Goal: Information Seeking & Learning: Learn about a topic

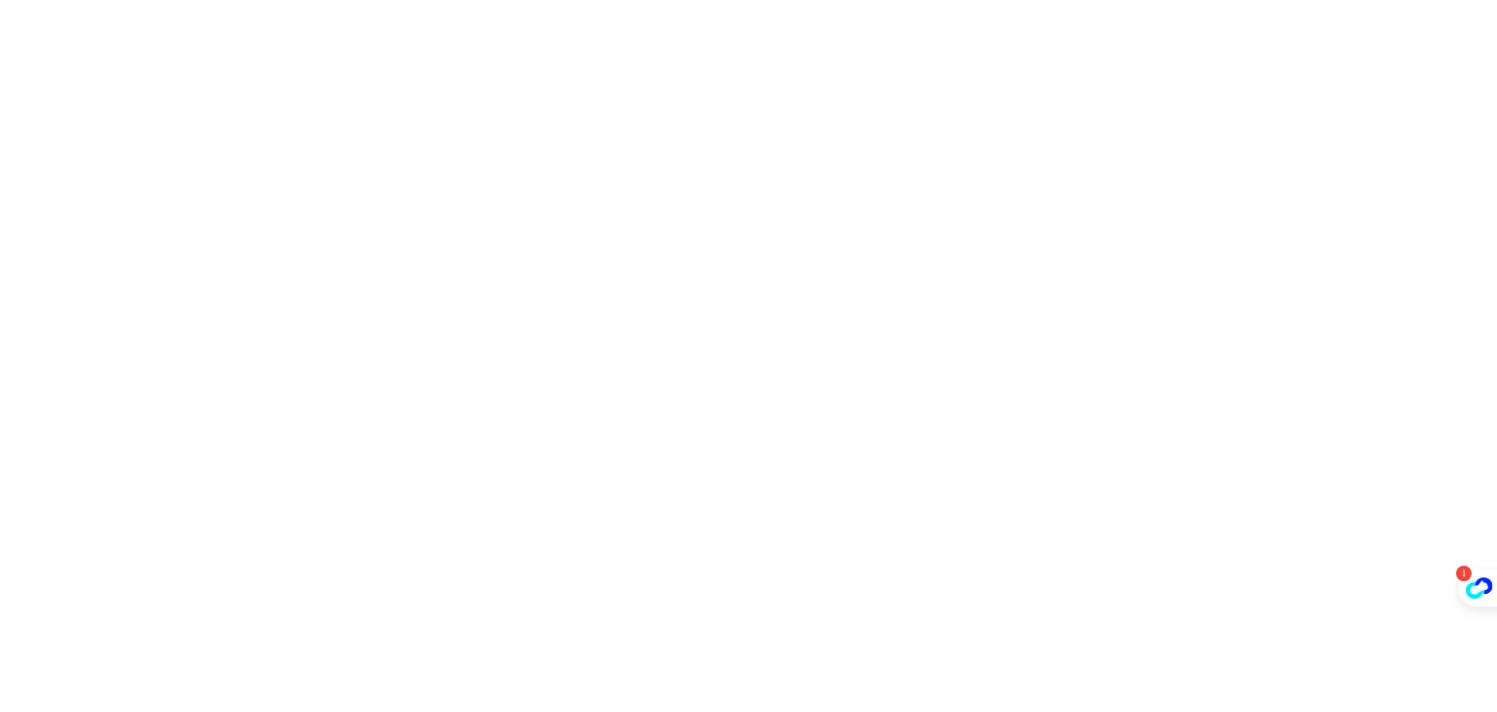
scroll to position [1935, 0]
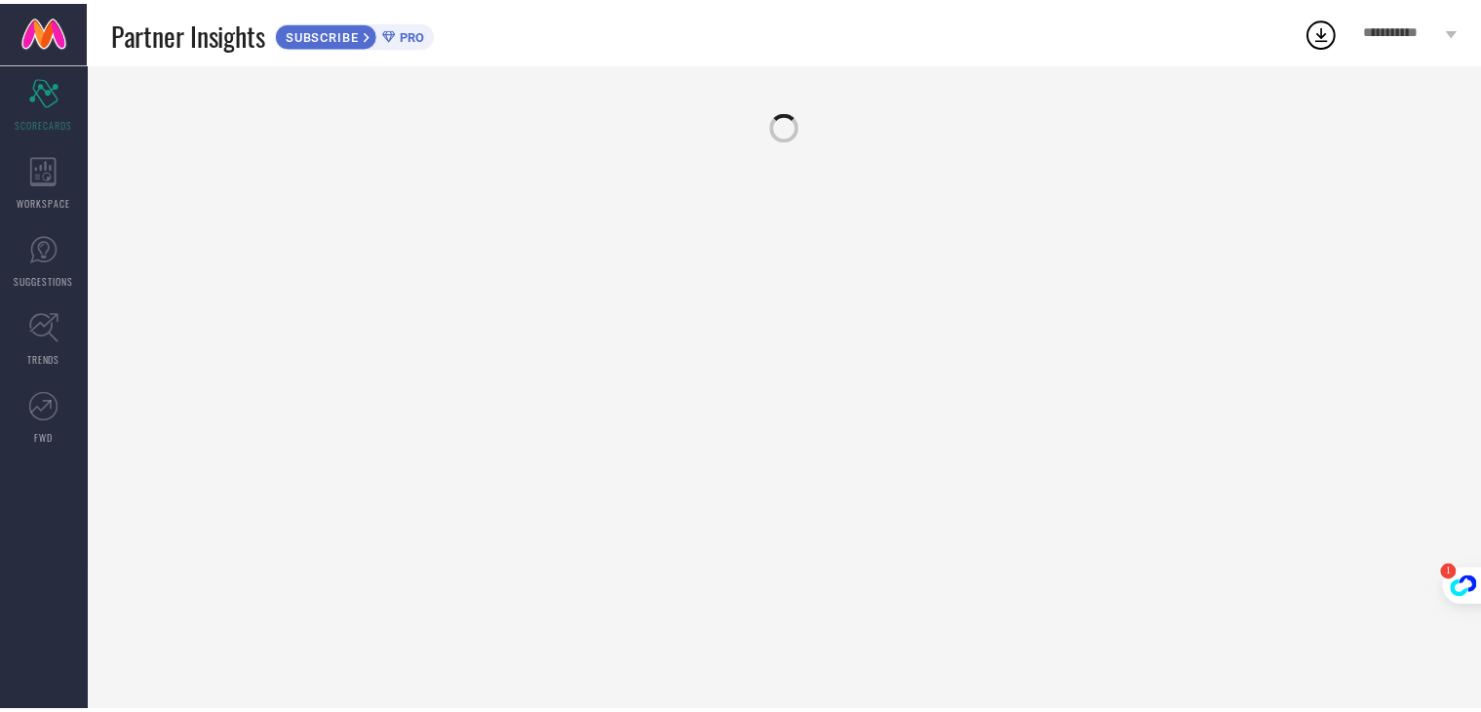
scroll to position [1935, 0]
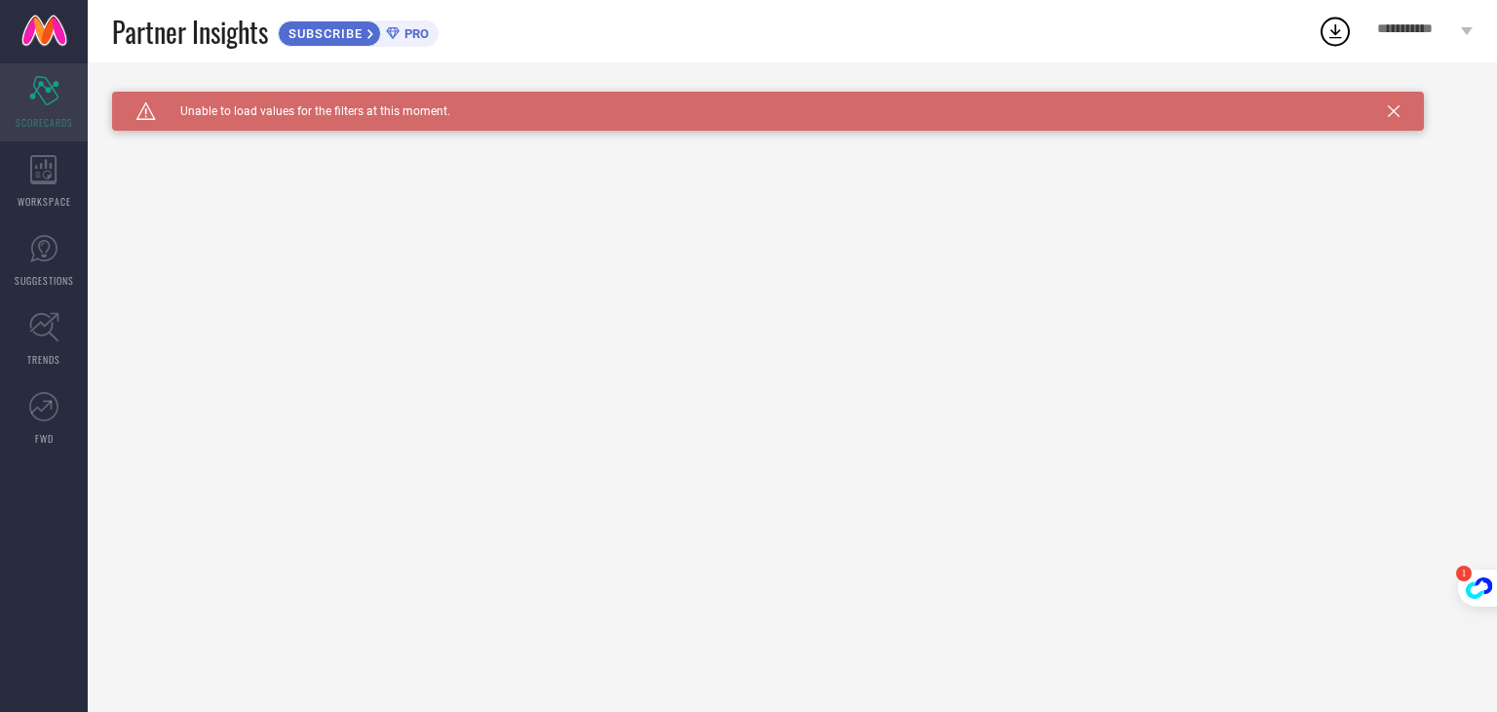
click at [58, 95] on icon "Scorecard" at bounding box center [44, 90] width 30 height 29
click at [44, 181] on icon at bounding box center [43, 169] width 26 height 29
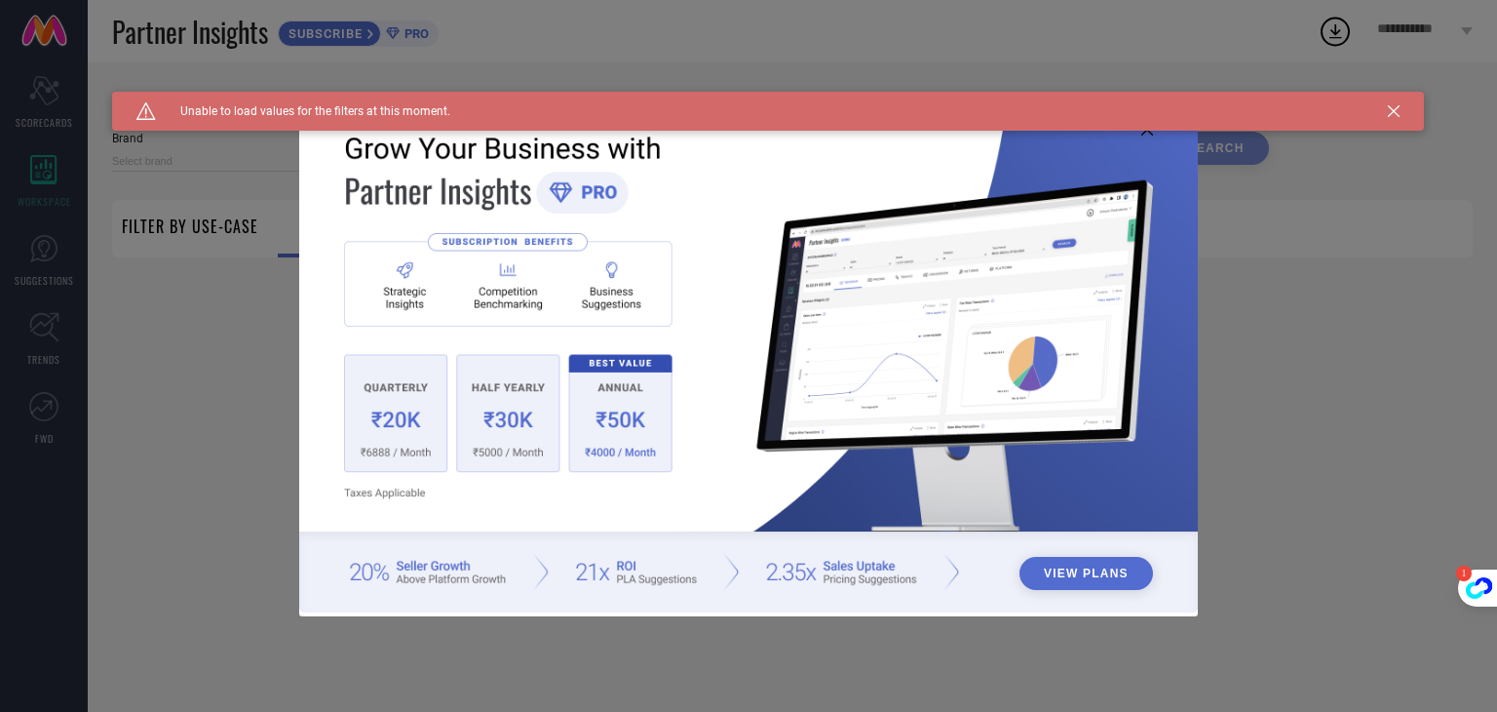
type input "1 STOP FASHION"
type input "All"
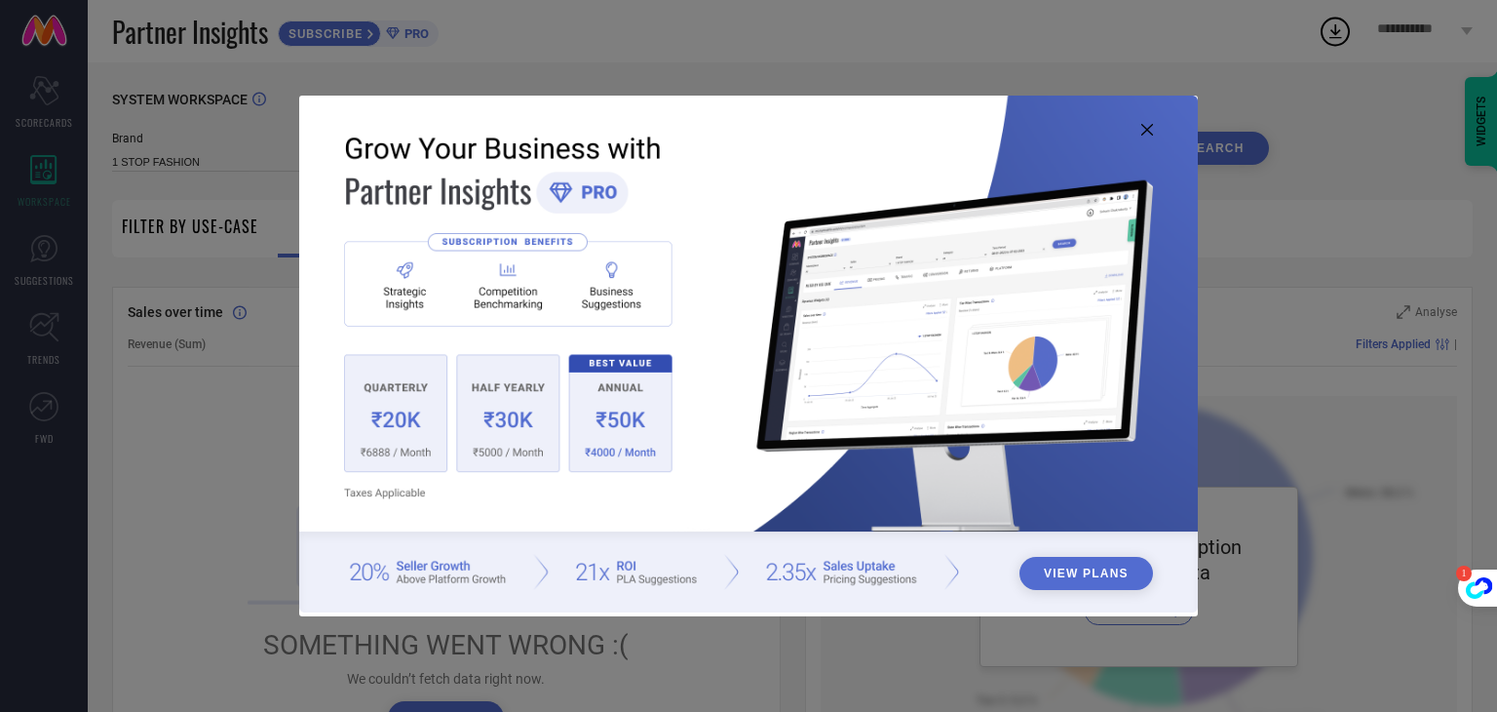
click at [1152, 125] on icon at bounding box center [1148, 130] width 12 height 12
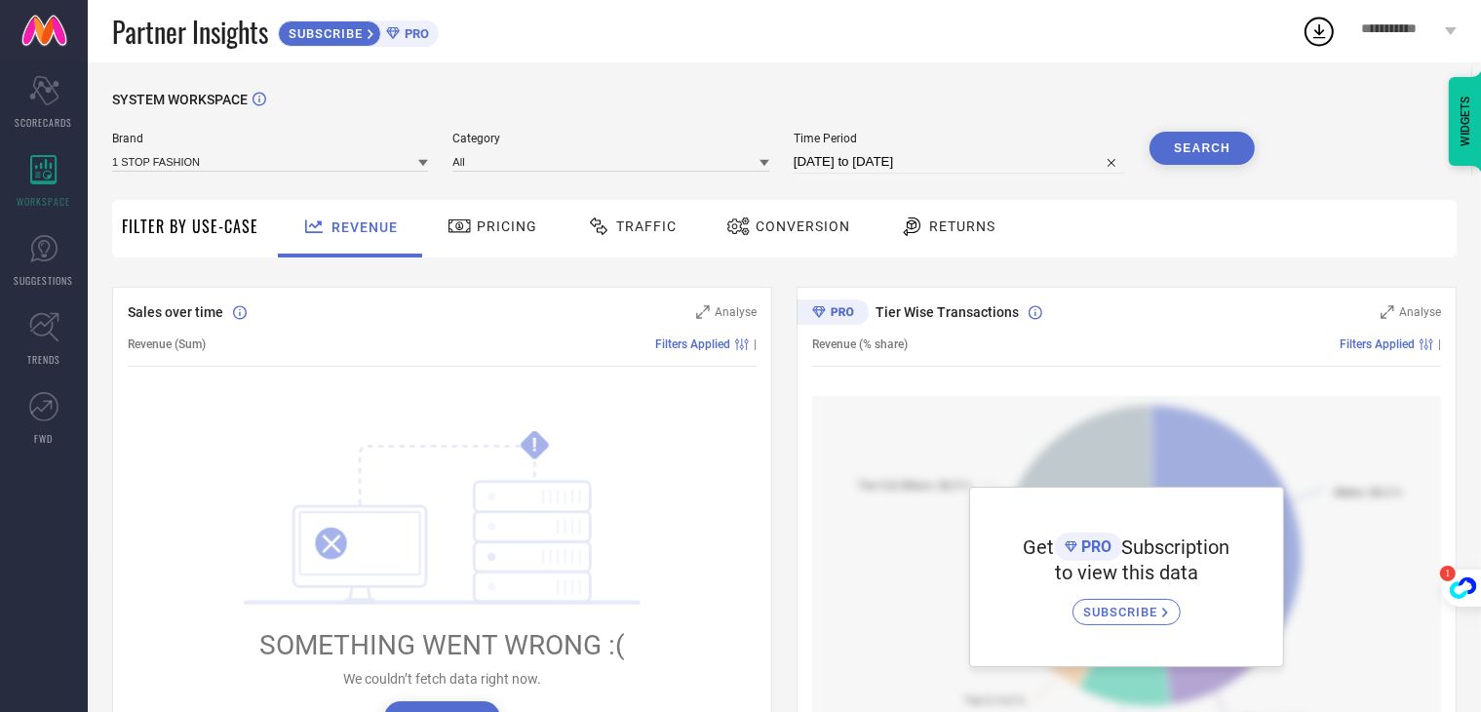
click at [477, 232] on span "Pricing" at bounding box center [507, 226] width 60 height 16
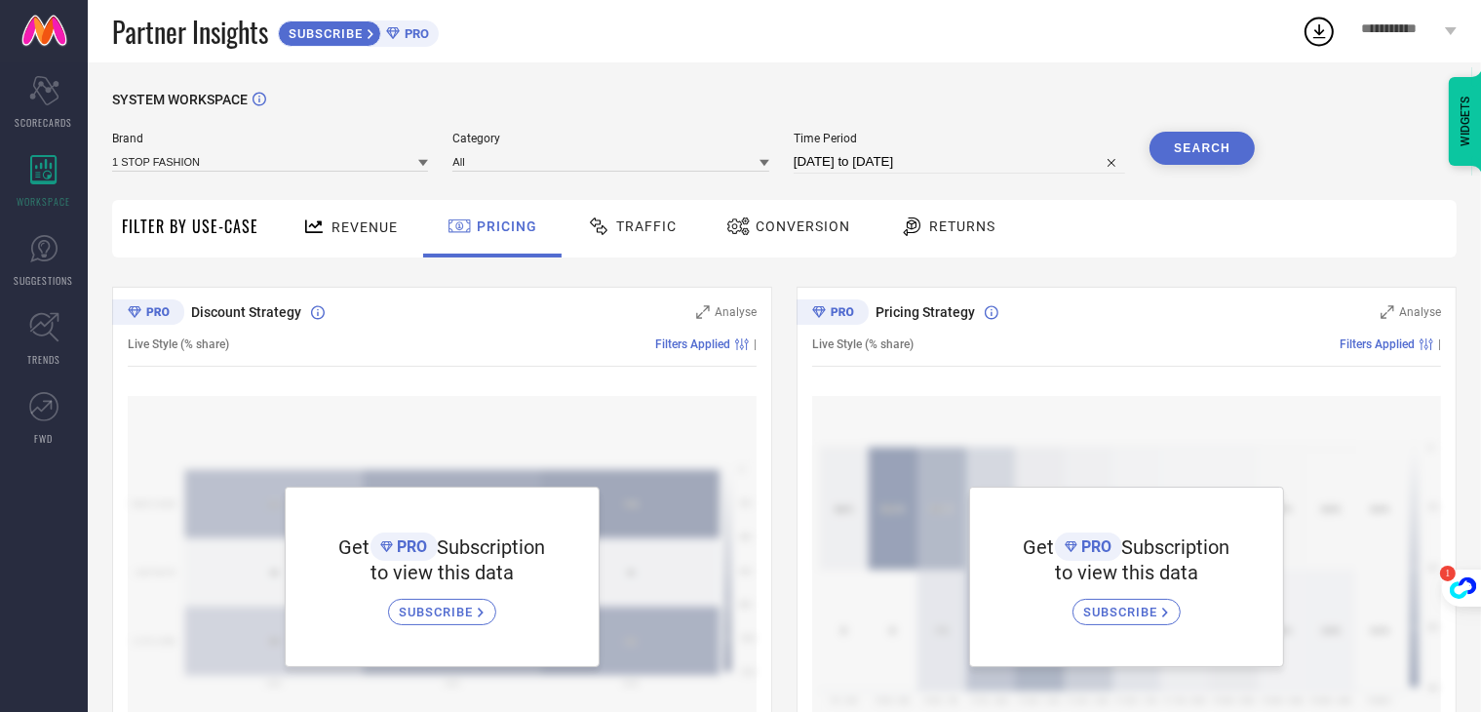
click at [179, 227] on span "Filter By Use-Case" at bounding box center [190, 225] width 136 height 23
click at [211, 247] on div "Filter By Use-Case" at bounding box center [190, 229] width 136 height 58
click at [621, 234] on span "Traffic" at bounding box center [646, 226] width 60 height 16
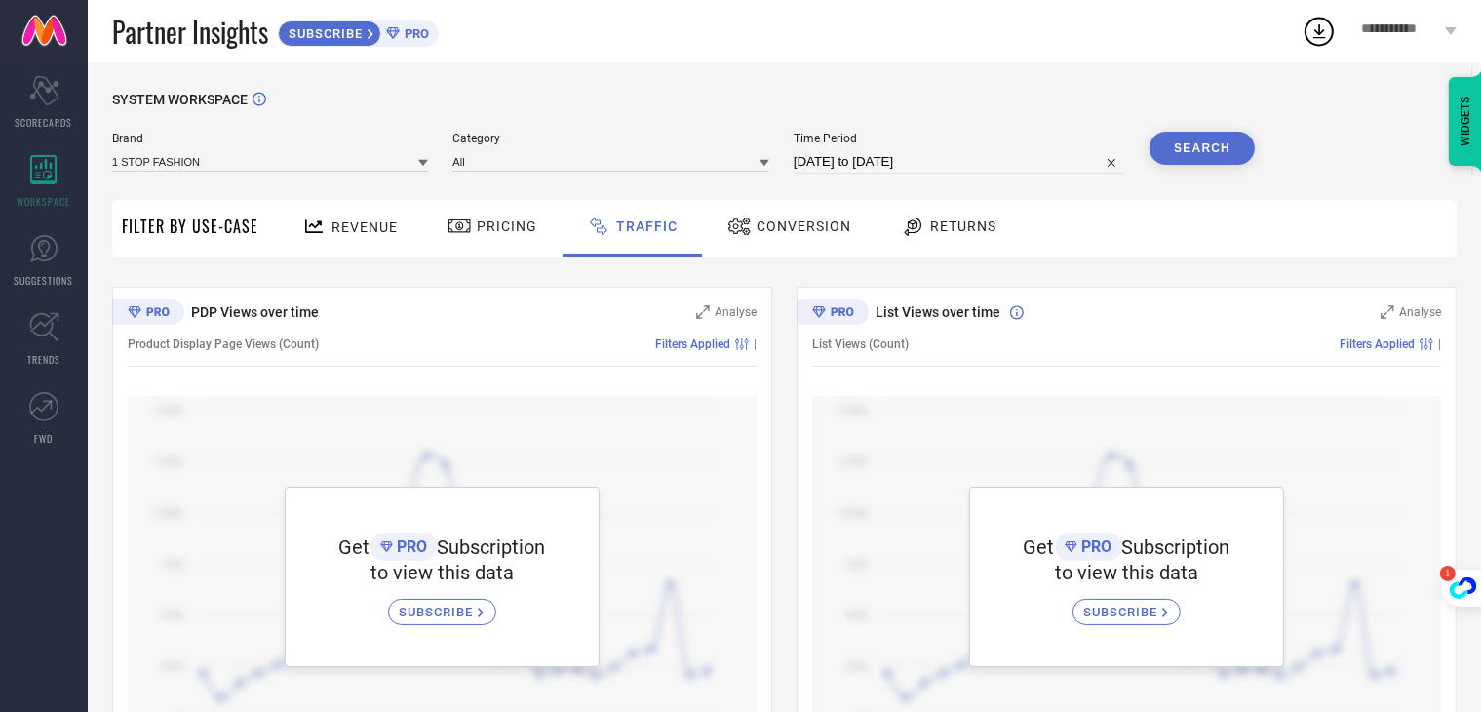
click at [1458, 114] on div "WIDGETS" at bounding box center [1465, 121] width 33 height 89
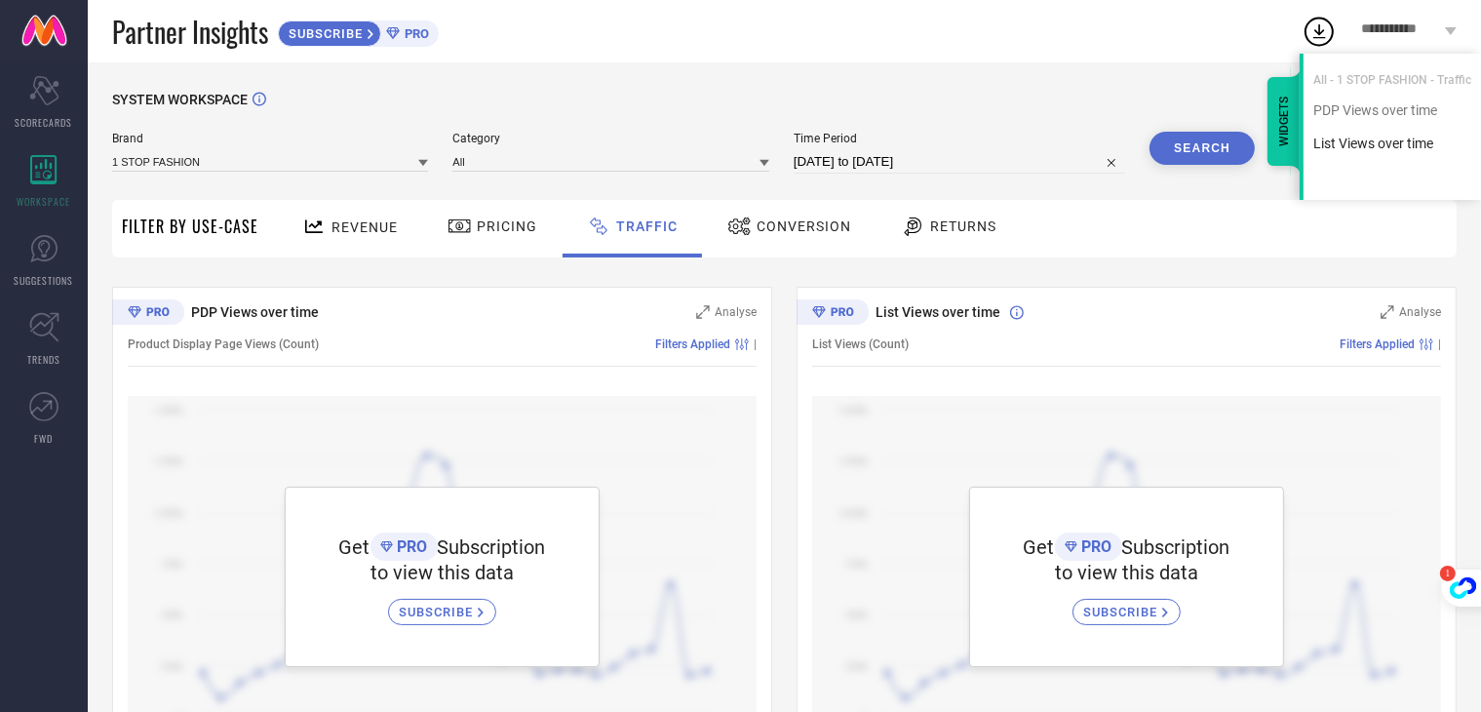
click at [1404, 144] on div "List Views over time" at bounding box center [1391, 144] width 177 height 19
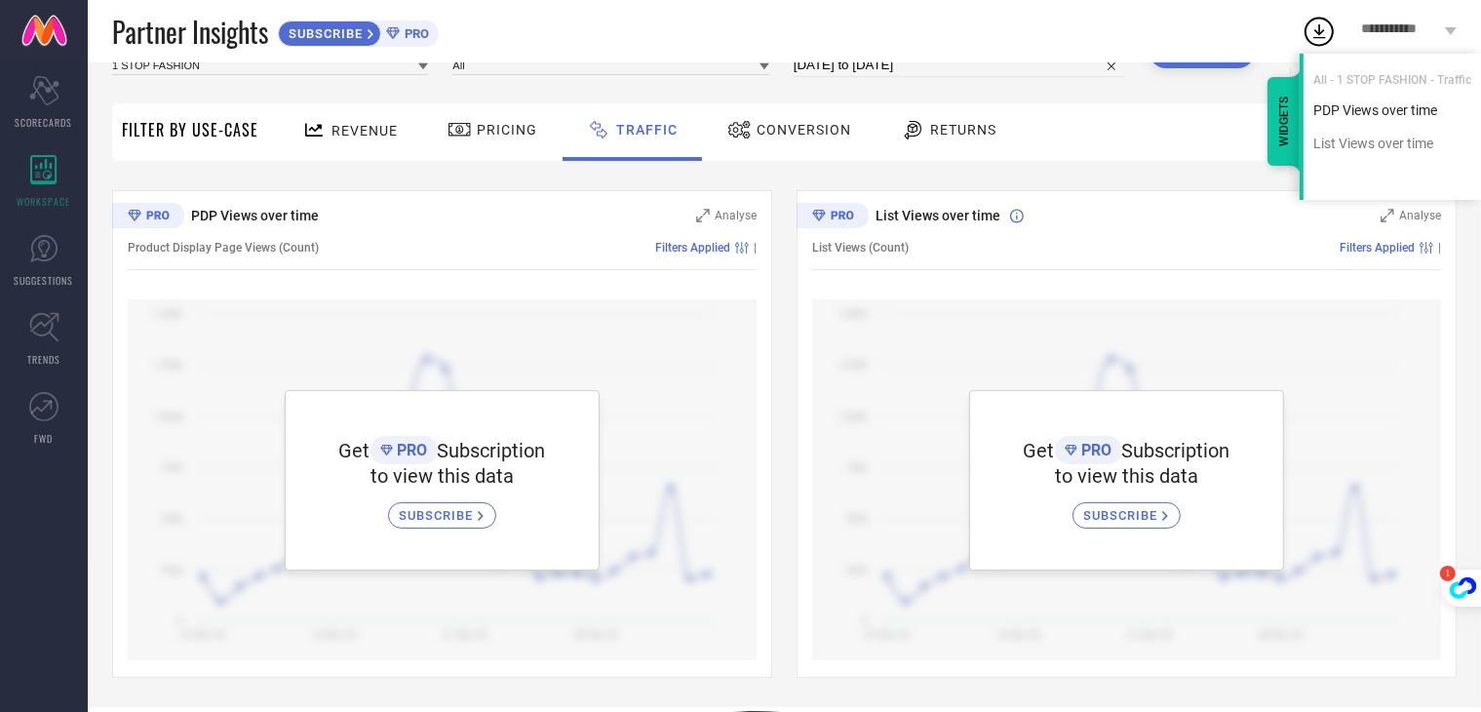
click at [1403, 117] on div "PDP Views over time" at bounding box center [1391, 110] width 177 height 19
type textarea "over"
click at [1403, 117] on div "PDP Views over time" at bounding box center [1391, 110] width 177 height 19
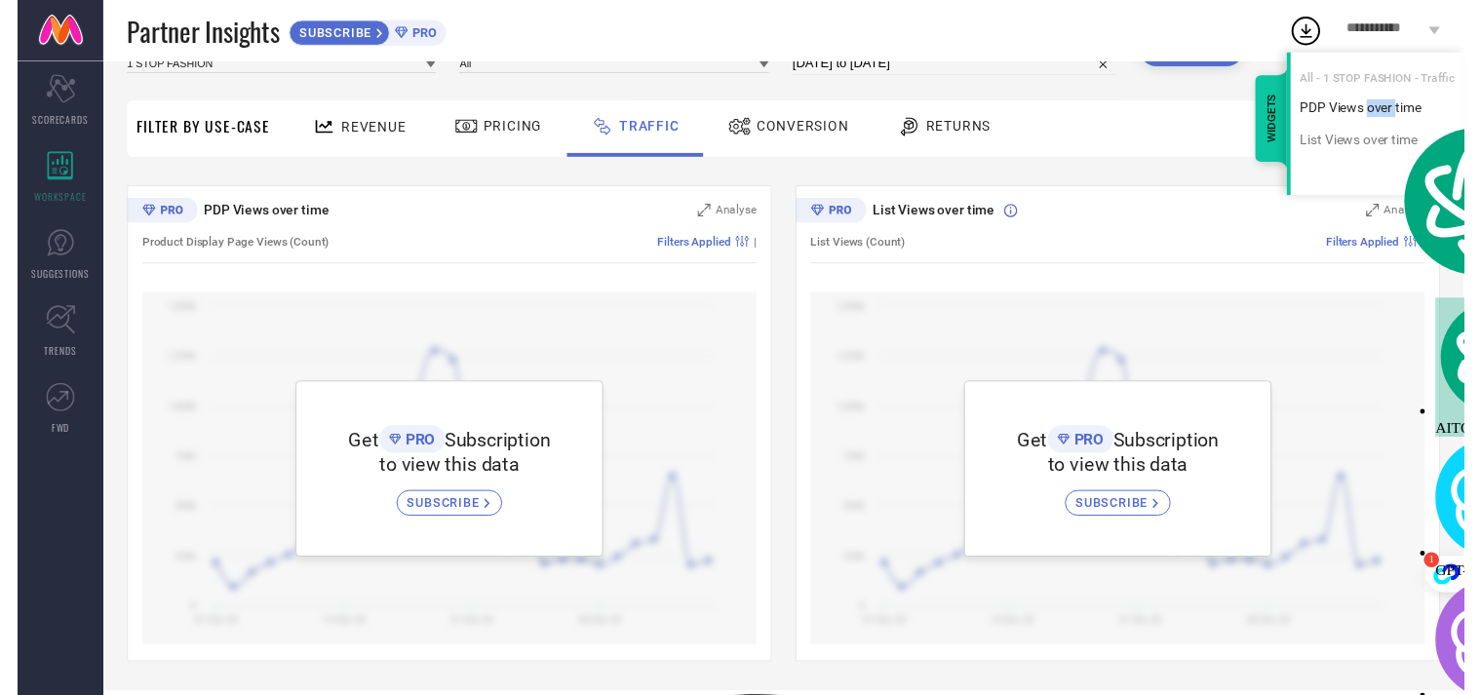
scroll to position [113, 111]
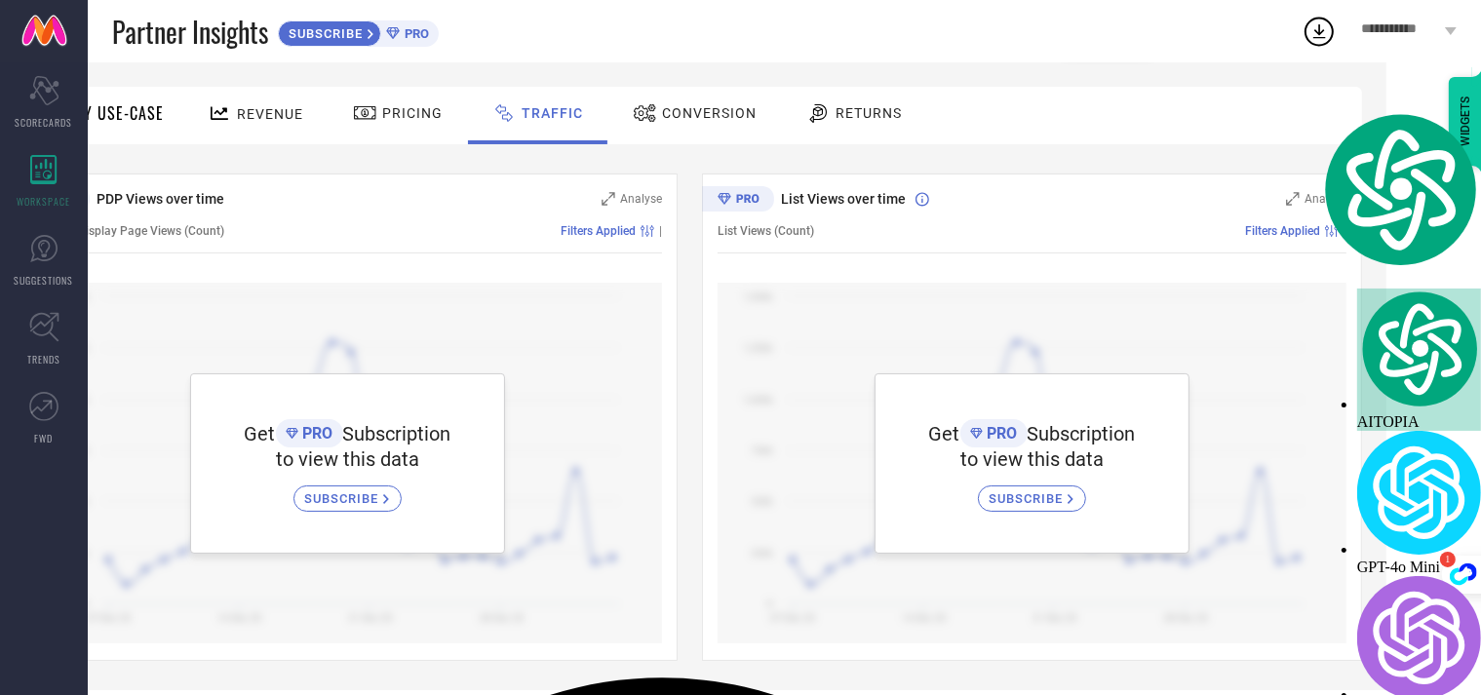
click at [1138, 110] on div "Revenue Pricing Traffic Conversion Returns" at bounding box center [768, 116] width 1188 height 58
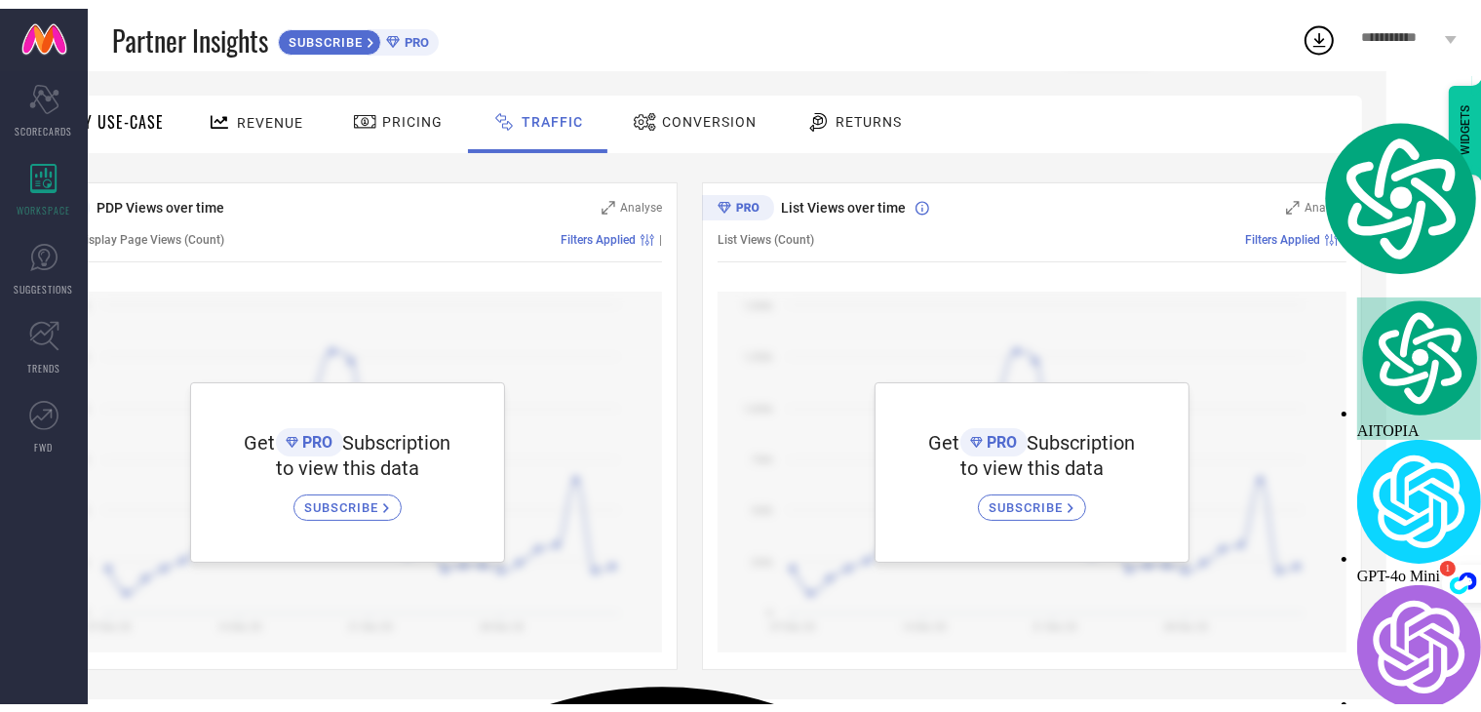
scroll to position [97, 0]
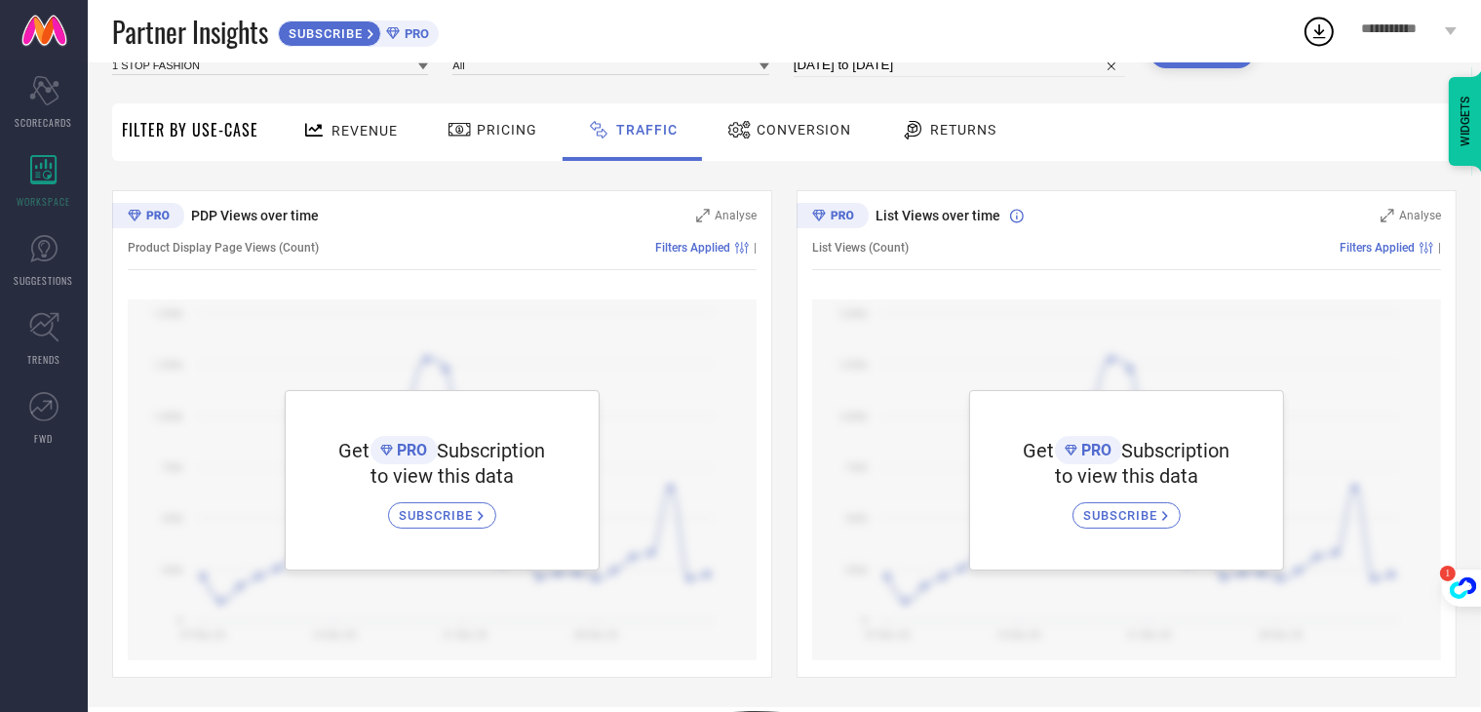
click at [1447, 32] on icon at bounding box center [1451, 31] width 12 height 8
click at [1113, 328] on div "Get PRO Subscription to view this data SUBSCRIBE" at bounding box center [1126, 479] width 629 height 361
